Goal: Check status: Check status

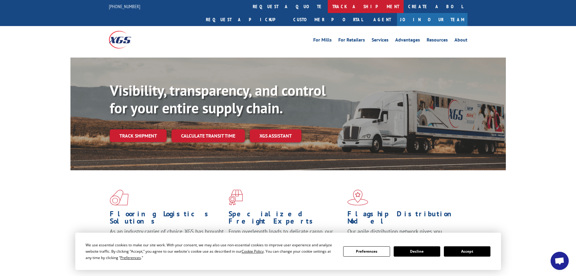
click at [328, 7] on link "track a shipment" at bounding box center [366, 6] width 76 height 13
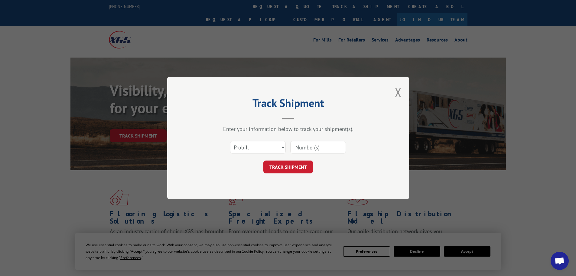
click at [318, 148] on input at bounding box center [318, 147] width 56 height 13
paste input "2559620"
type input "2559620"
click at [289, 168] on button "TRACK SHIPMENT" at bounding box center [289, 166] width 50 height 13
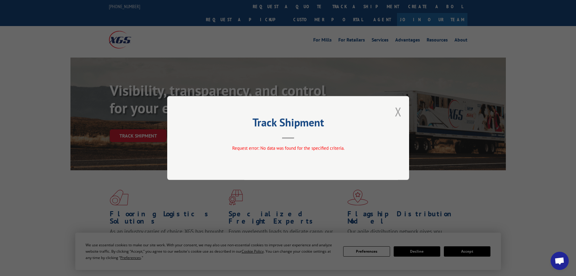
click at [400, 112] on button "Close modal" at bounding box center [398, 111] width 7 height 16
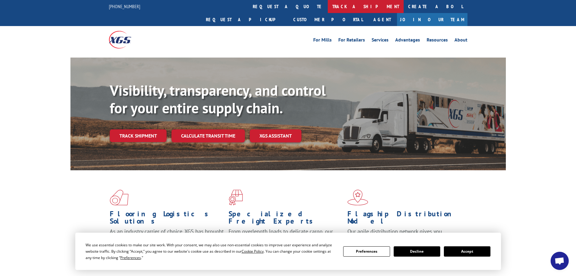
click at [328, 6] on link "track a shipment" at bounding box center [366, 6] width 76 height 13
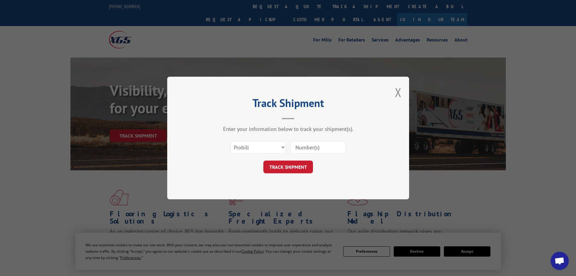
click at [318, 143] on input at bounding box center [318, 147] width 56 height 13
paste input "2559620"
type input "2559620"
click at [257, 149] on select "Select category... Probill BOL PO" at bounding box center [258, 147] width 56 height 13
select select "bol"
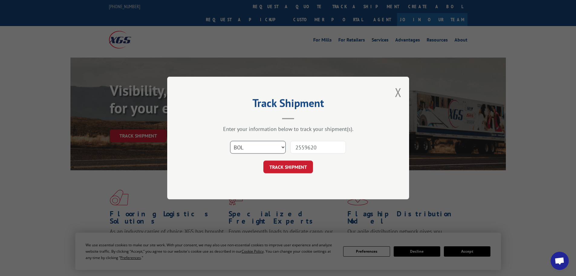
click at [230, 141] on select "Select category... Probill BOL PO" at bounding box center [258, 147] width 56 height 13
click at [297, 171] on button "TRACK SHIPMENT" at bounding box center [289, 166] width 50 height 13
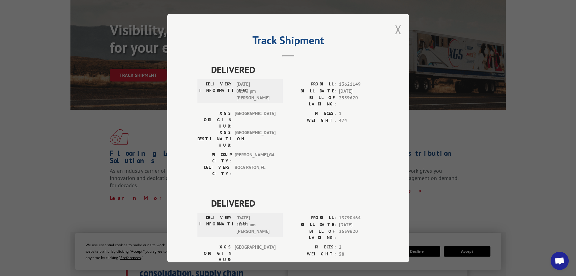
click at [395, 30] on button "Close modal" at bounding box center [398, 29] width 7 height 16
